Goal: Find specific page/section: Find specific page/section

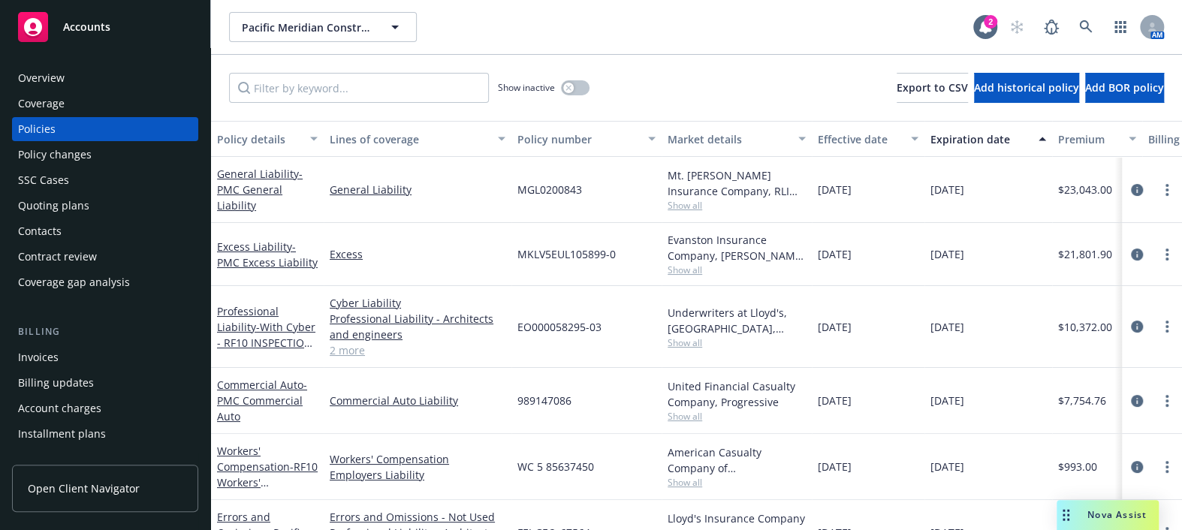
click at [120, 86] on div "Overview" at bounding box center [105, 78] width 174 height 24
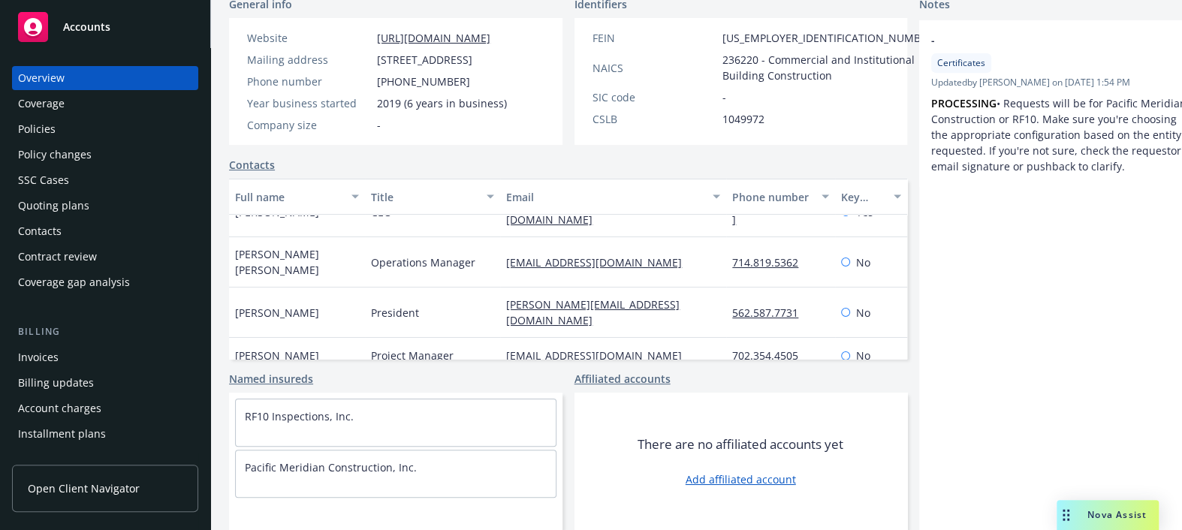
scroll to position [42, 0]
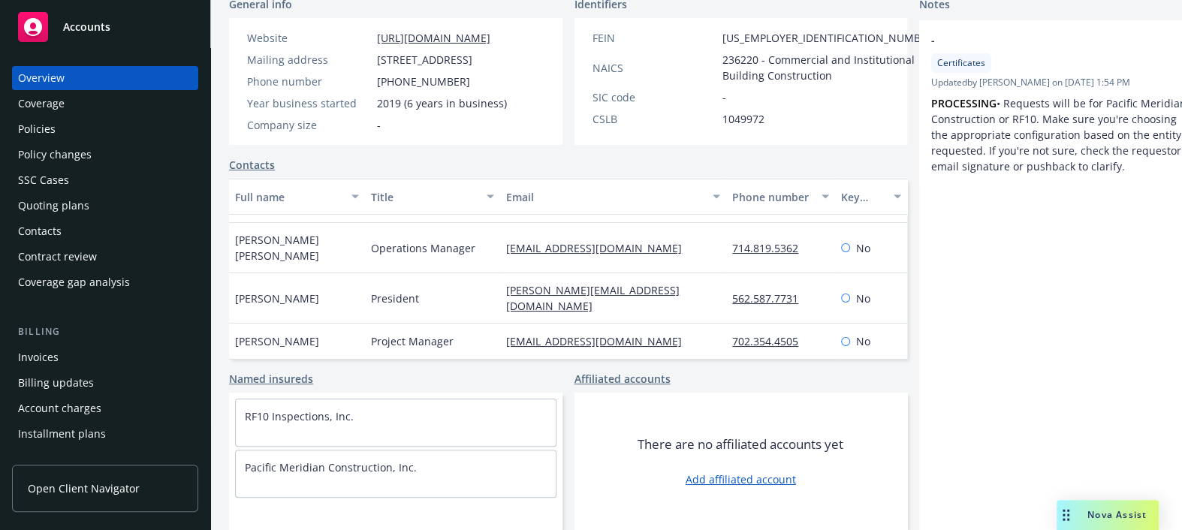
click at [285, 384] on link "Named insureds" at bounding box center [271, 379] width 84 height 16
